Goal: Information Seeking & Learning: Learn about a topic

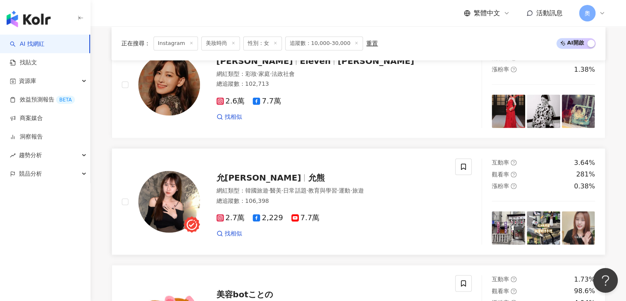
scroll to position [1160, 0]
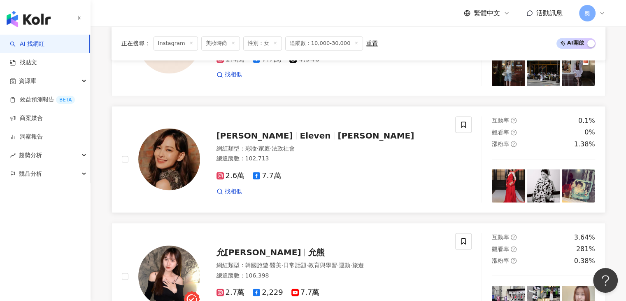
click at [338, 136] on span "姚以緹‧Eleven" at bounding box center [376, 135] width 77 height 10
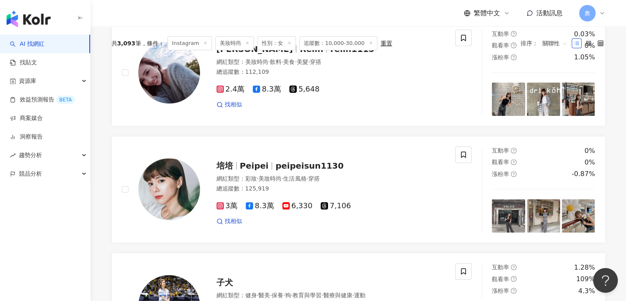
scroll to position [255, 0]
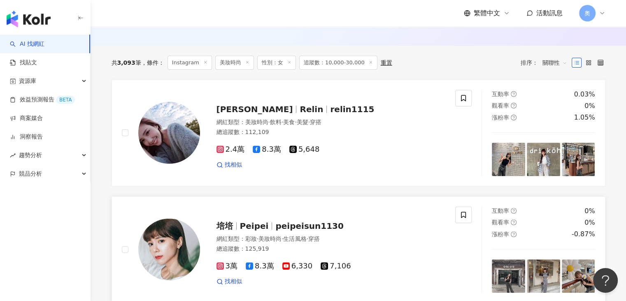
click at [279, 238] on div "培培 Peipei peipeisun1130 網紅類型 ： 彩妝 · 美妝時尚 · 生活風格 · 穿搭 總追蹤數 ： 125,919 3萬 8.3萬 6,3…" at bounding box center [323, 249] width 246 height 72
click at [330, 112] on span "relin1115" at bounding box center [352, 109] width 44 height 10
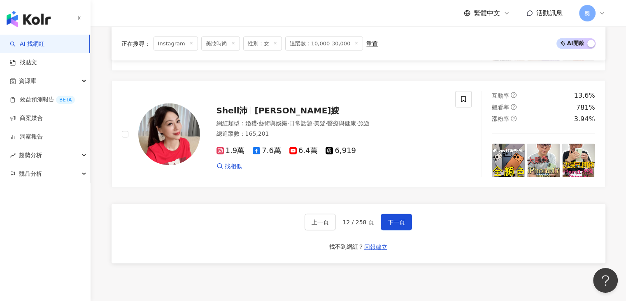
scroll to position [1531, 0]
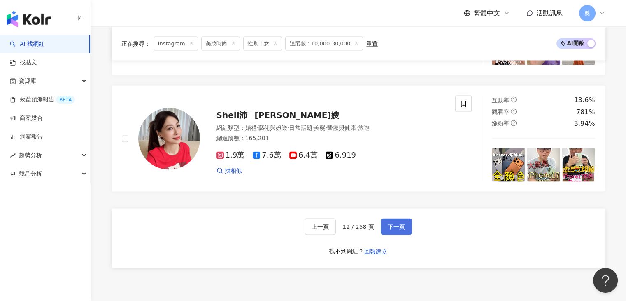
click at [395, 234] on button "下一頁" at bounding box center [396, 226] width 31 height 16
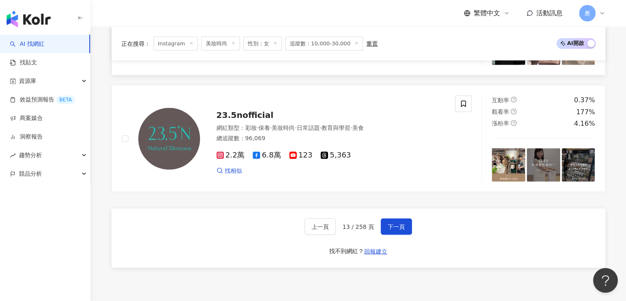
click at [265, 69] on link "王小新／ゆみ 一隻蠟筆 網紅類型 ： 日常話題 · 家庭 · 穿搭 總追蹤數 ： 101,520 2.6萬 tiktok-icon 6.8萬 6,965 找相…" at bounding box center [359, 21] width 494 height 107
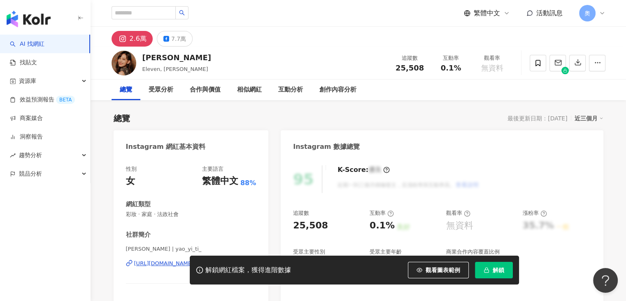
click at [194, 259] on div "[URL][DOMAIN_NAME]" at bounding box center [164, 262] width 60 height 7
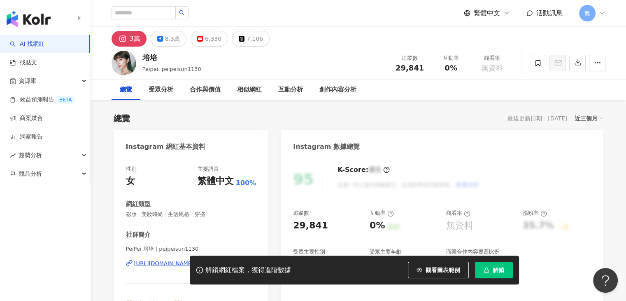
click at [194, 259] on div "https://www.instagram.com/peipeisun1130/" at bounding box center [164, 262] width 60 height 7
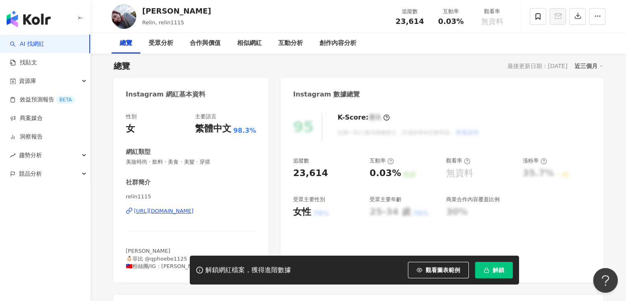
scroll to position [82, 0]
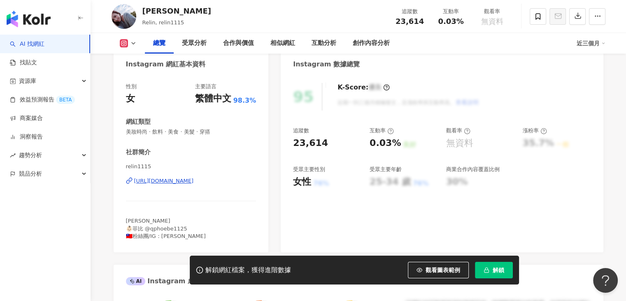
click at [186, 179] on div "[URL][DOMAIN_NAME]" at bounding box center [164, 180] width 60 height 7
click at [194, 177] on div "https://www.instagram.com/relin1115/" at bounding box center [164, 180] width 60 height 7
